Goal: Task Accomplishment & Management: Use online tool/utility

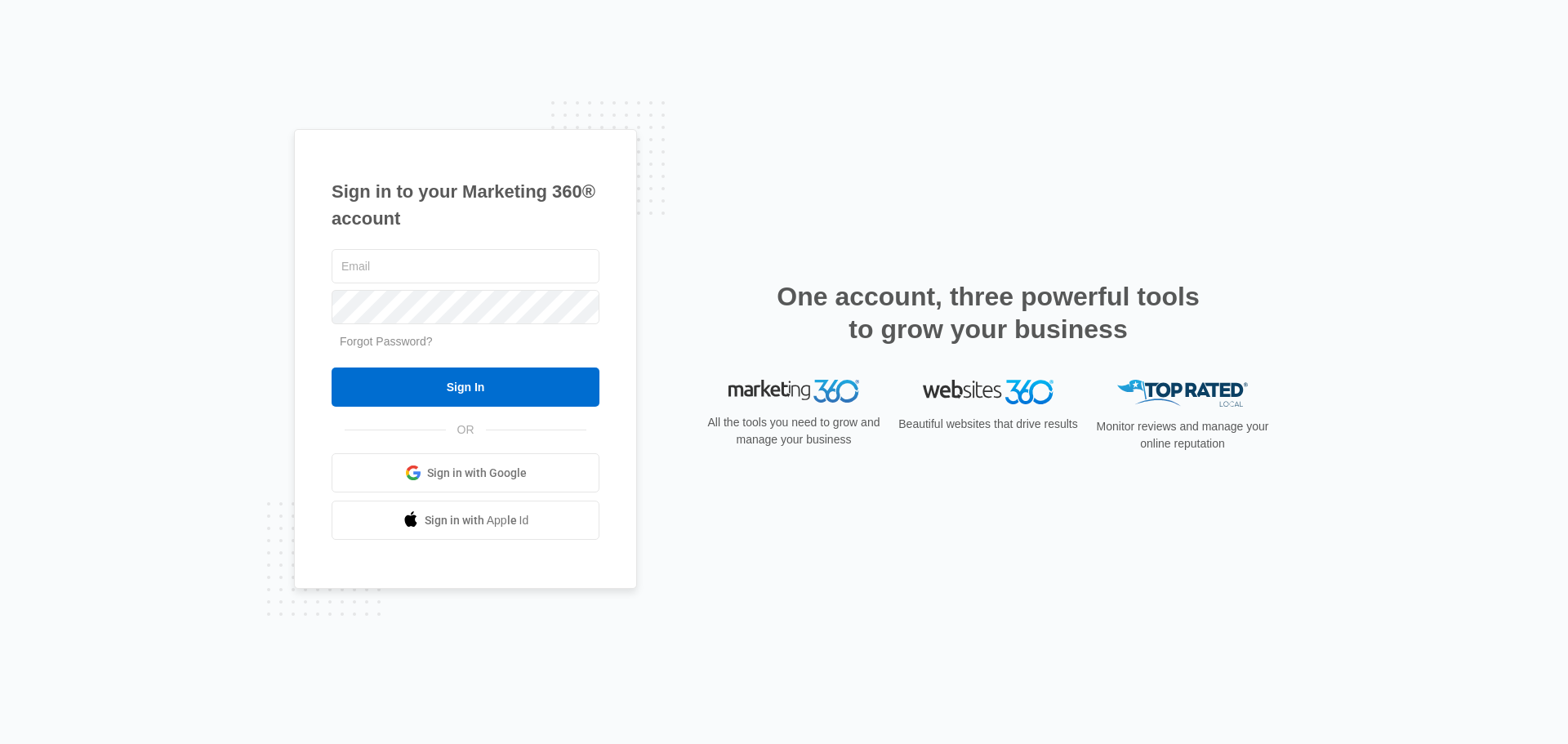
type input "[EMAIL_ADDRESS][DOMAIN_NAME]"
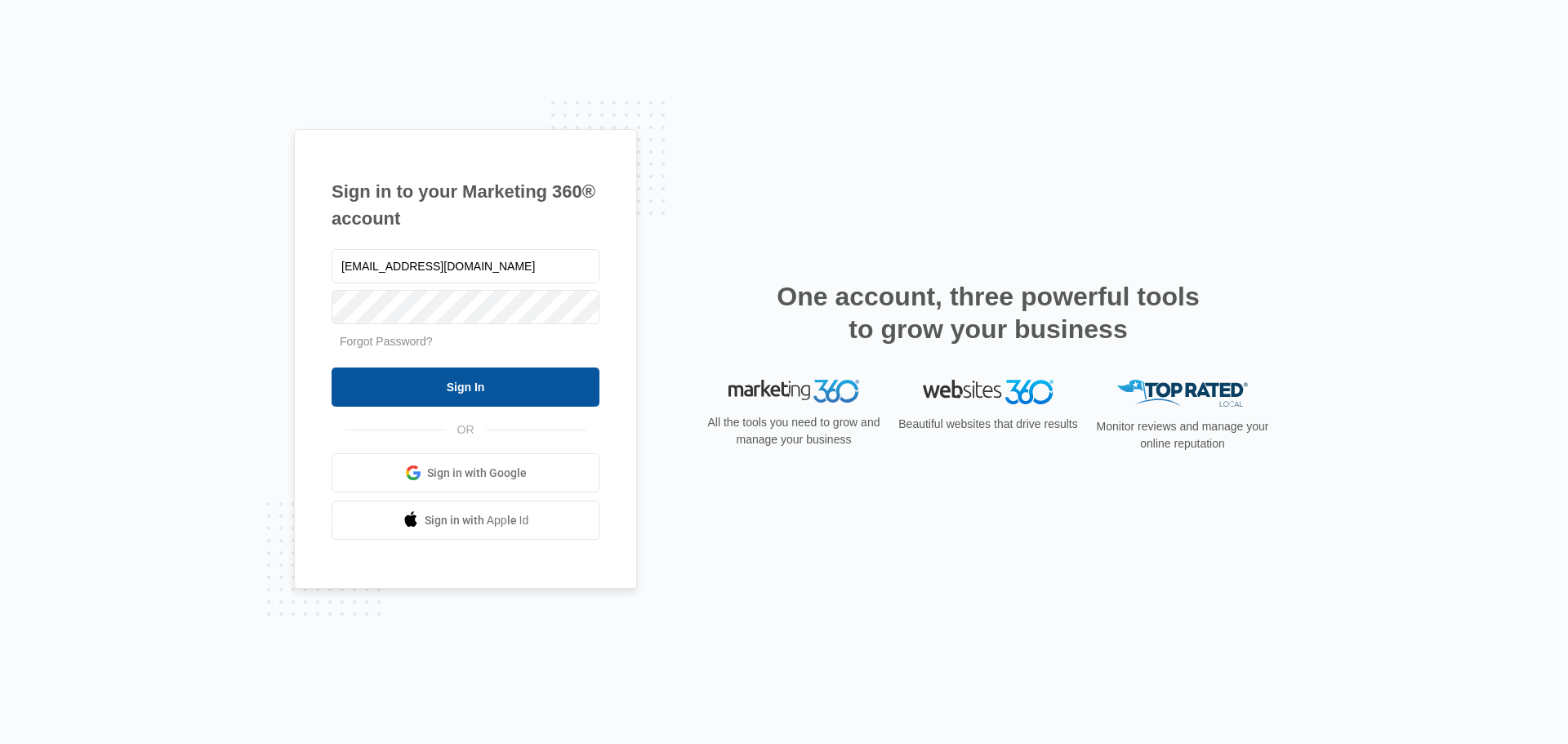
click at [473, 388] on input "Sign In" at bounding box center [465, 387] width 268 height 39
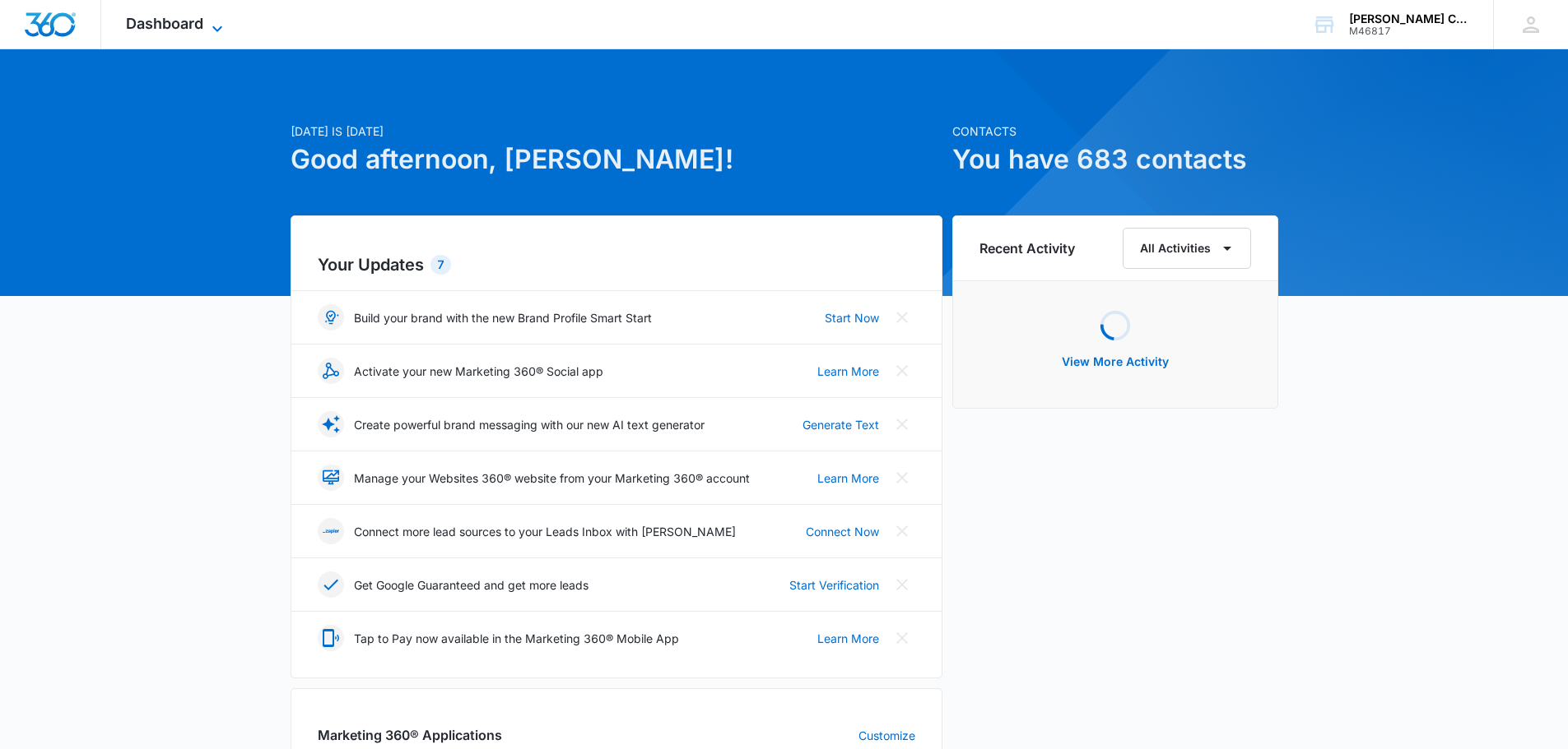
click at [192, 17] on span "Dashboard" at bounding box center [164, 23] width 78 height 17
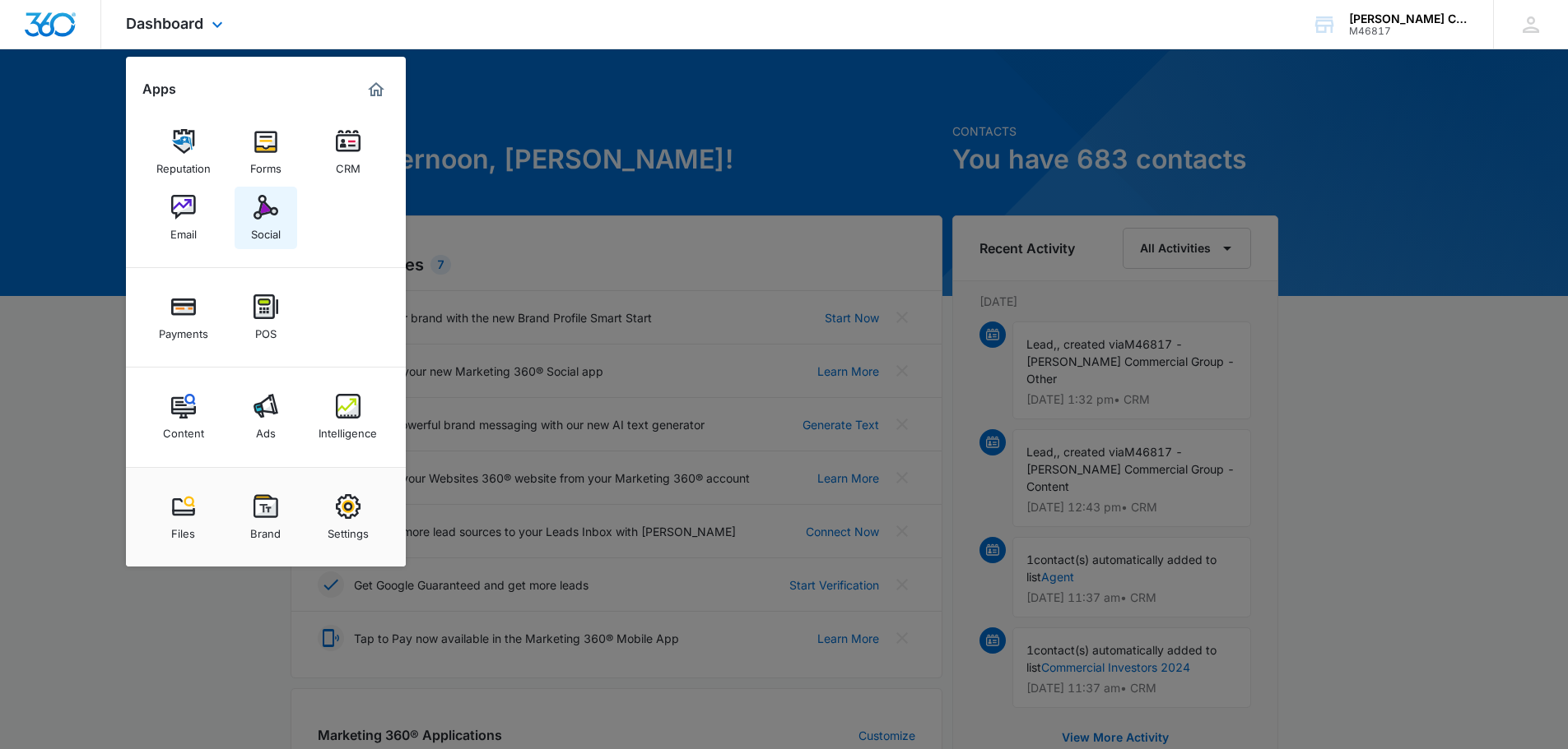
click at [265, 224] on div "Social" at bounding box center [266, 230] width 30 height 21
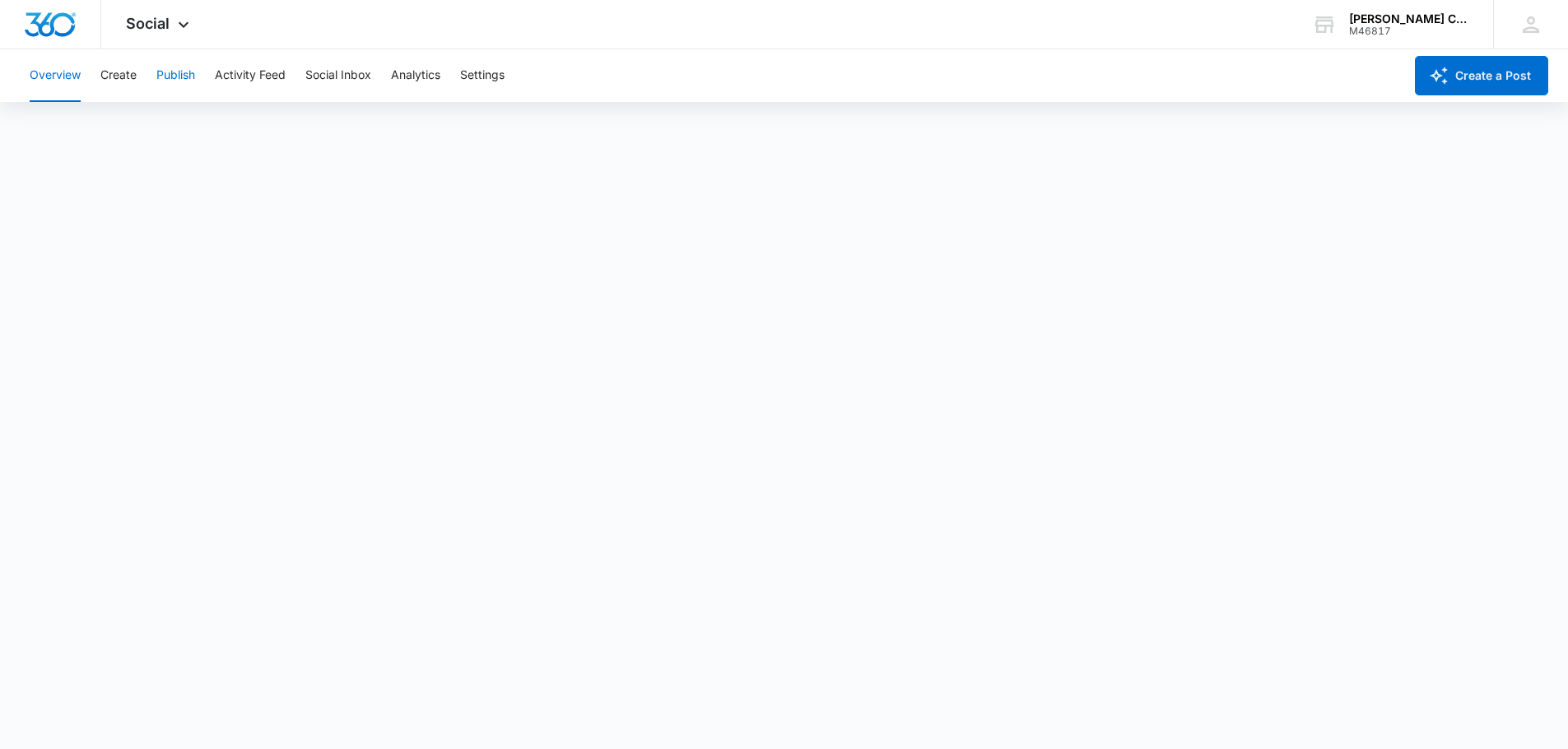
click at [183, 69] on button "Publish" at bounding box center [175, 76] width 38 height 52
click at [52, 127] on button "Calendar" at bounding box center [54, 125] width 49 height 46
